Goal: Information Seeking & Learning: Find specific fact

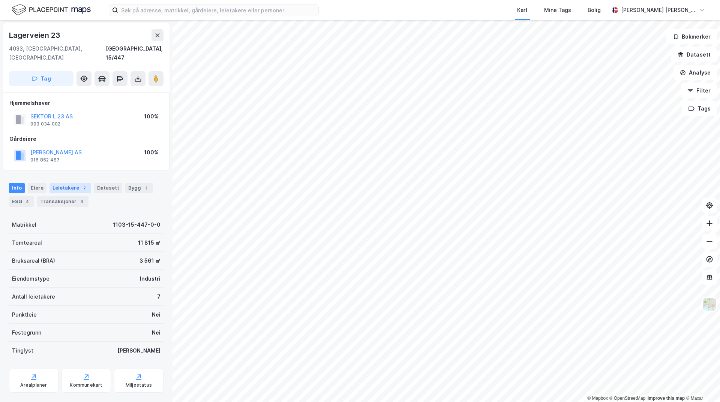
click at [81, 185] on div "7" at bounding box center [85, 189] width 8 height 8
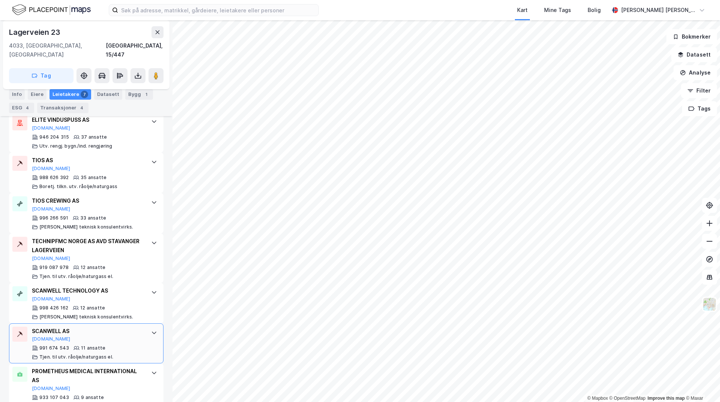
scroll to position [251, 0]
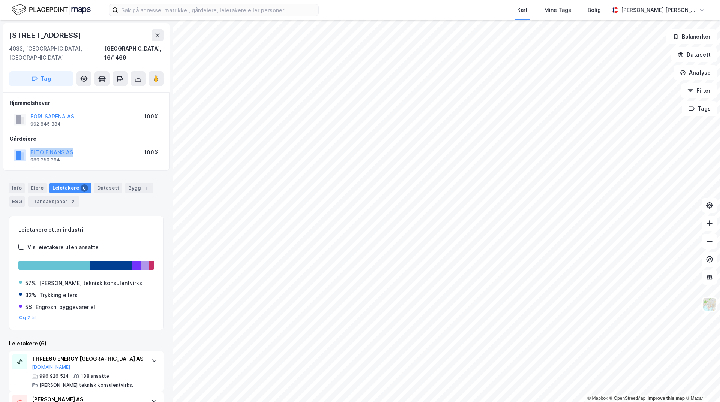
drag, startPoint x: 89, startPoint y: 144, endPoint x: 26, endPoint y: 140, distance: 62.4
click at [26, 147] on div "ELTO FINANS AS 989 250 264 100%" at bounding box center [86, 156] width 154 height 18
copy button "ELTO FINANS AS"
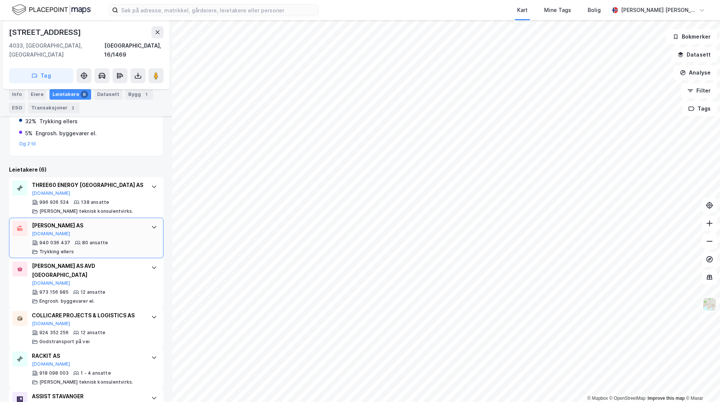
scroll to position [192, 0]
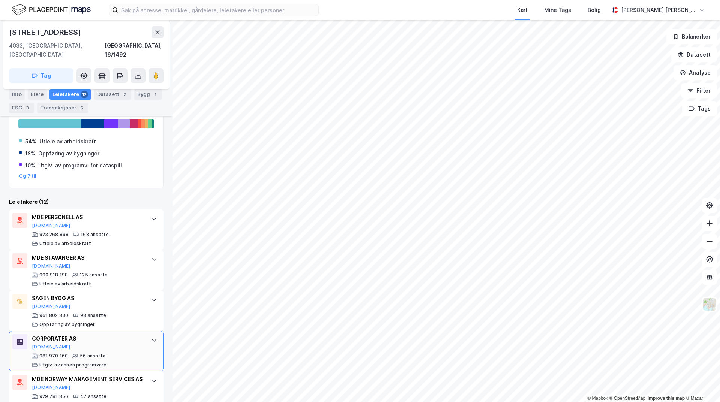
scroll to position [128, 0]
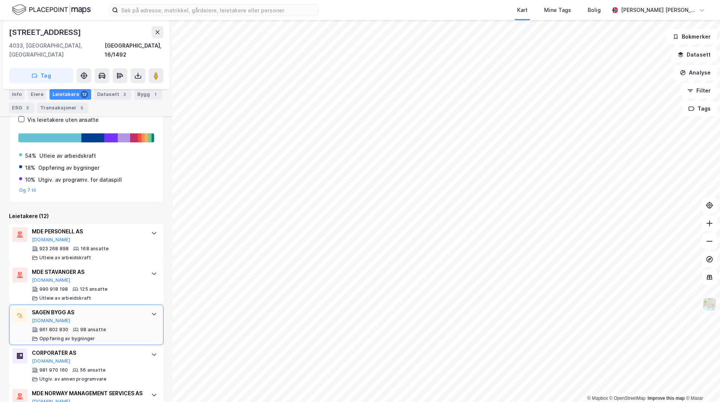
click at [81, 308] on div "SAGEN BYGG AS" at bounding box center [88, 312] width 112 height 9
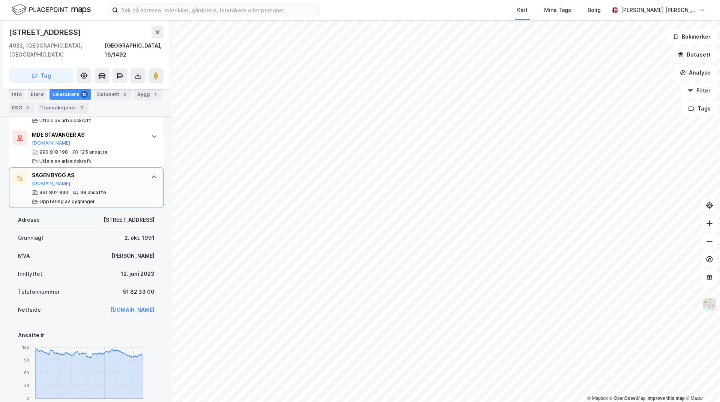
scroll to position [278, 0]
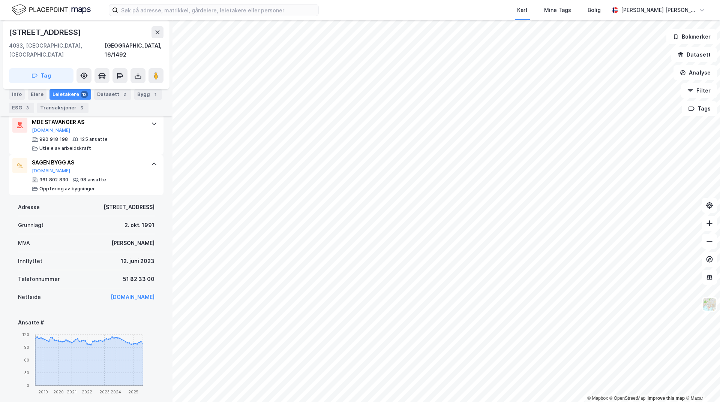
click at [130, 294] on link "[DOMAIN_NAME]" at bounding box center [133, 297] width 44 height 6
